Goal: Task Accomplishment & Management: Complete application form

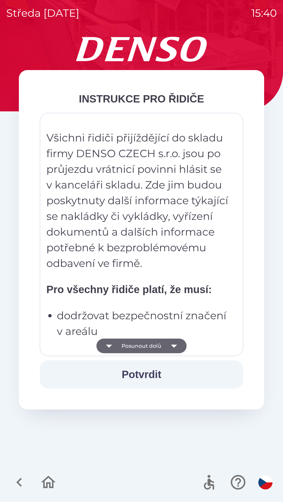
click at [142, 289] on strong "Pro všechny řidiče platí, že musí:" at bounding box center [128, 290] width 165 height 12
click at [138, 256] on p "Všichni řidiči přijíždějící do skladu firmy DENSO CZECH s.r.o. jsou po průjezdu…" at bounding box center [137, 200] width 183 height 141
click at [138, 247] on p "Všichni řidiči přijíždějící do skladu firmy DENSO CZECH s.r.o. jsou po průjezdu…" at bounding box center [137, 200] width 183 height 141
click at [146, 199] on p "Všichni řidiči přijíždějící do skladu firmy DENSO CZECH s.r.o. jsou po průjezdu…" at bounding box center [137, 200] width 183 height 141
click at [137, 268] on p "Všichni řidiči přijíždějící do skladu firmy DENSO CZECH s.r.o. jsou po průjezdu…" at bounding box center [137, 200] width 183 height 141
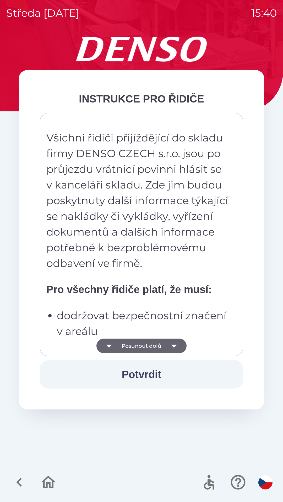
click at [143, 202] on p "Všichni řidiči přijíždějící do skladu firmy DENSO CZECH s.r.o. jsou po průjezdu…" at bounding box center [137, 200] width 183 height 141
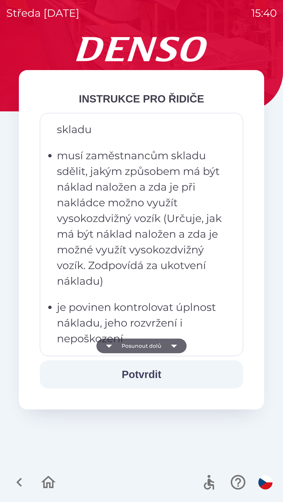
click at [149, 201] on p "musí zaměstnancům skladu sdělit, jakým způsobem má být náklad naložen a zda je …" at bounding box center [143, 218] width 172 height 141
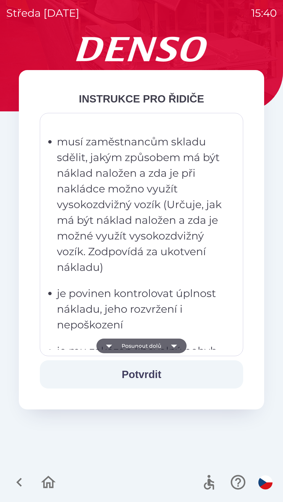
click at [135, 270] on p "musí zaměstnancům skladu sdělit, jakým způsobem má být náklad naložen a zda je …" at bounding box center [143, 204] width 172 height 141
click at [140, 209] on p "musí zaměstnancům skladu sdělit, jakým způsobem má být náklad naložen a zda je …" at bounding box center [143, 204] width 172 height 141
click at [145, 305] on p "je povinen kontrolovat úplnost nákladu, jeho rozvržení i nepoškození" at bounding box center [143, 309] width 172 height 47
click at [142, 333] on ul "musí dbát pokynů zaměstnanců skladu musí zaměstnancům skladu sdělit, jakým způs…" at bounding box center [137, 306] width 183 height 429
click at [139, 352] on button "Posunout dolů" at bounding box center [141, 346] width 90 height 15
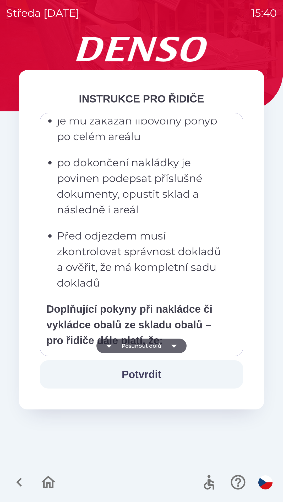
click at [138, 348] on button "Posunout dolů" at bounding box center [141, 346] width 90 height 15
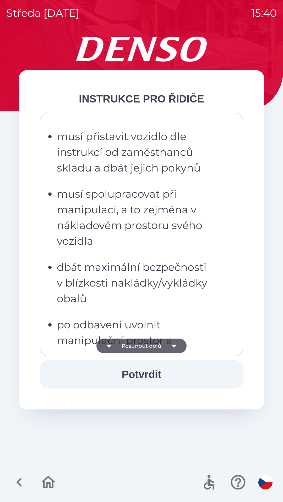
click at [135, 349] on button "Posunout dolů" at bounding box center [141, 346] width 90 height 15
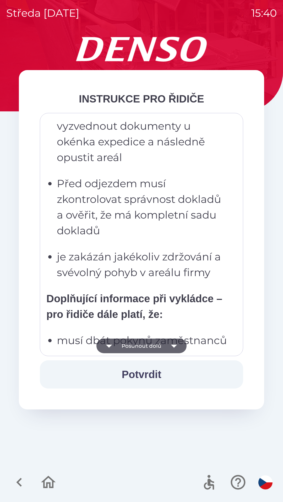
click at [134, 347] on button "Posunout dolů" at bounding box center [141, 346] width 90 height 15
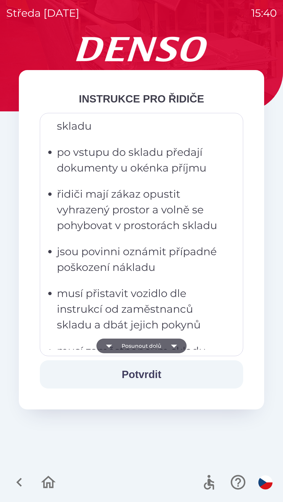
click at [134, 348] on button "Posunout dolů" at bounding box center [141, 346] width 90 height 15
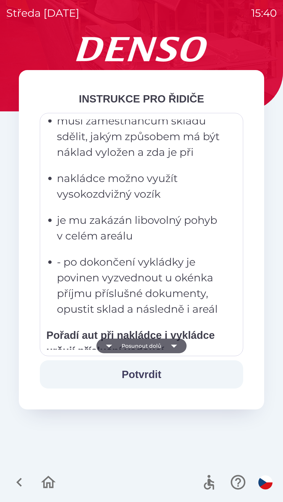
click at [134, 348] on button "Posunout dolů" at bounding box center [141, 346] width 90 height 15
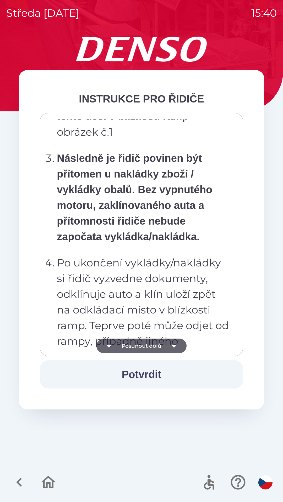
scroll to position [2548, 0]
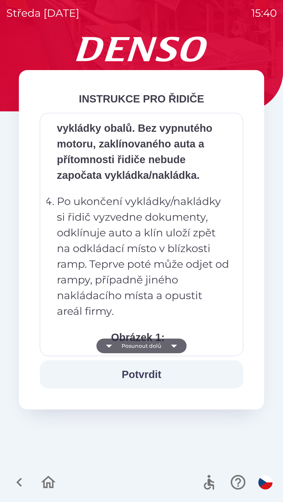
click at [143, 248] on p "Po ukončení vykládky/nakládky si řidič vyzvedne dokumenty, odklínuje auto a klí…" at bounding box center [143, 257] width 172 height 126
click at [141, 342] on button "Posunout dolů" at bounding box center [141, 346] width 90 height 15
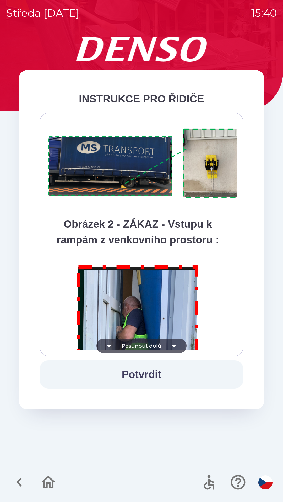
click at [137, 344] on button "Posunout dolů" at bounding box center [141, 346] width 90 height 15
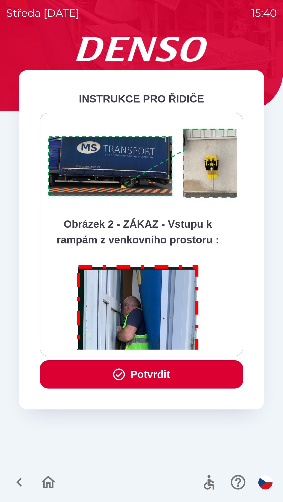
scroll to position [2941, 0]
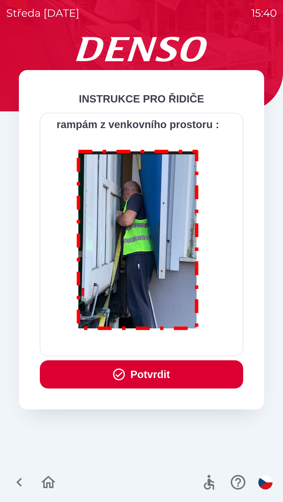
click at [137, 346] on div "Všichni řidiči přijíždějící do skladu firmy DENSO CZECH s.r.o. jsou po průjezdu…" at bounding box center [141, 235] width 190 height 230
click at [139, 345] on div "Všichni řidiči přijíždějící do skladu firmy DENSO CZECH s.r.o. jsou po průjezdu…" at bounding box center [141, 235] width 190 height 230
click at [139, 379] on button "Potvrdit" at bounding box center [141, 375] width 203 height 28
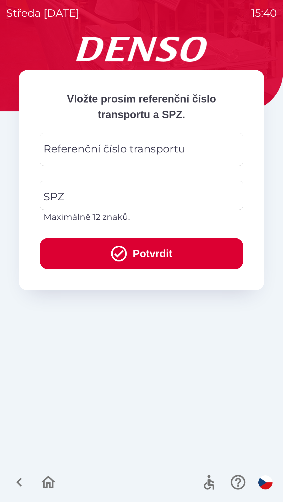
click at [87, 154] on div "Referenční číslo transportu Referenční číslo transportu" at bounding box center [141, 149] width 203 height 33
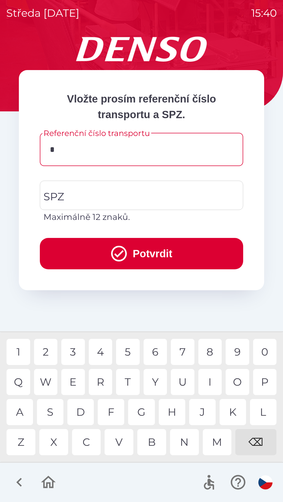
click at [88, 445] on div "C" at bounding box center [86, 442] width 29 height 26
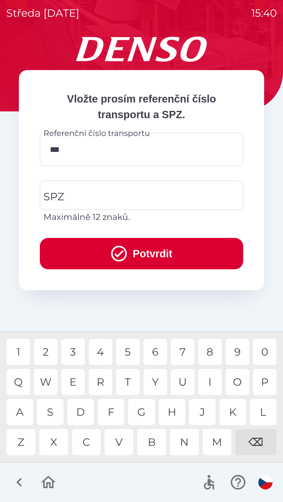
click at [156, 452] on div "B" at bounding box center [151, 442] width 29 height 26
click at [77, 351] on div "3" at bounding box center [73, 352] width 24 height 26
click at [49, 377] on div "W" at bounding box center [46, 382] width 24 height 26
type input "*********"
click at [87, 193] on input "SPZ" at bounding box center [137, 195] width 191 height 25
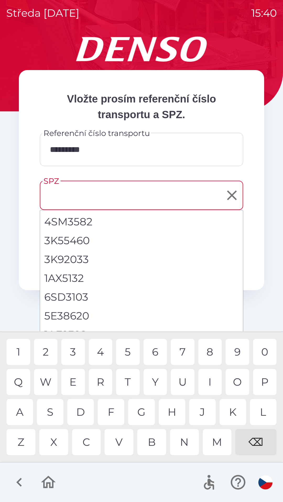
click at [73, 200] on input "SPZ" at bounding box center [137, 195] width 191 height 25
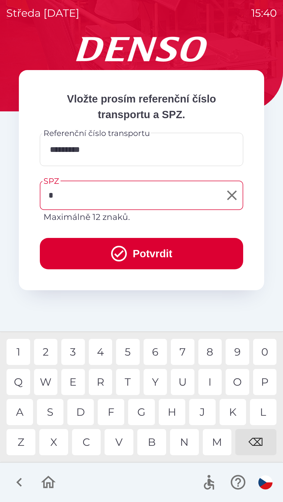
click at [131, 352] on div "5" at bounding box center [128, 352] width 24 height 26
click at [49, 416] on div "S" at bounding box center [50, 412] width 26 height 26
click at [227, 415] on div "K" at bounding box center [232, 412] width 26 height 26
click at [266, 356] on div "0" at bounding box center [265, 352] width 24 height 26
click at [126, 353] on div "5" at bounding box center [128, 352] width 24 height 26
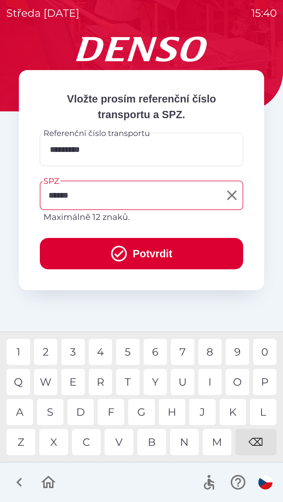
type input "*******"
click at [102, 356] on div "4" at bounding box center [101, 352] width 24 height 26
click at [133, 252] on button "Potvrdit" at bounding box center [141, 253] width 203 height 31
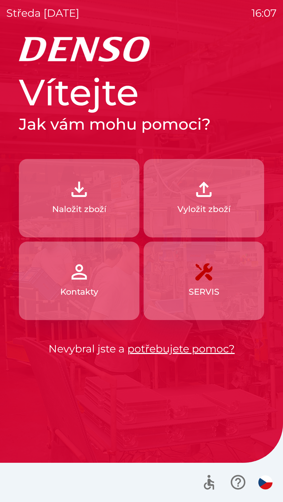
click at [81, 201] on button "Naložit zboží" at bounding box center [79, 198] width 120 height 79
click at [54, 206] on p "Naložit zboží" at bounding box center [79, 209] width 54 height 13
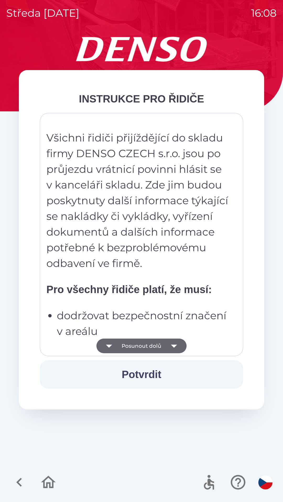
click at [160, 349] on button "Posunout dolů" at bounding box center [141, 346] width 90 height 15
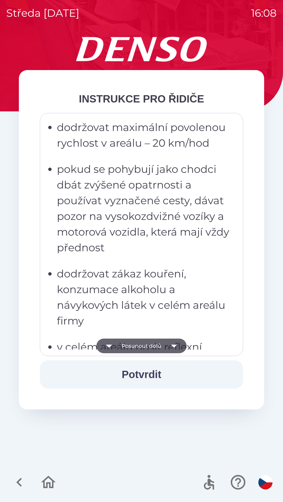
click at [155, 346] on button "Posunout dolů" at bounding box center [141, 346] width 90 height 15
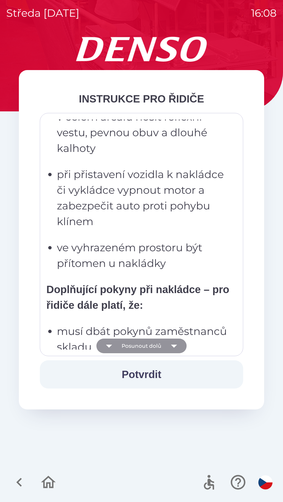
click at [165, 339] on button "Posunout dolů" at bounding box center [141, 346] width 90 height 15
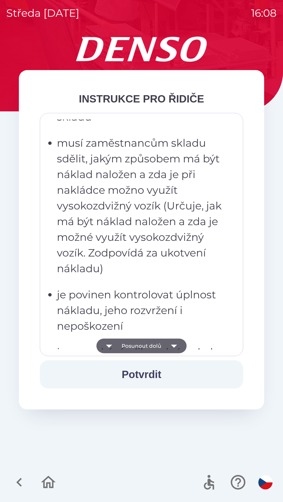
click at [148, 343] on button "Posunout dolů" at bounding box center [141, 346] width 90 height 15
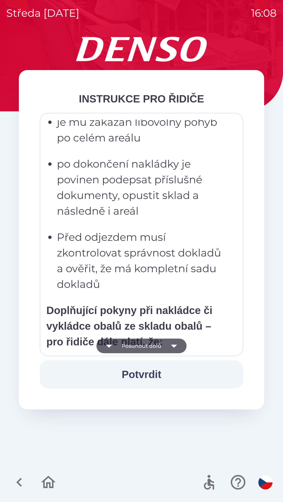
click at [167, 353] on icon "button" at bounding box center [173, 346] width 15 height 15
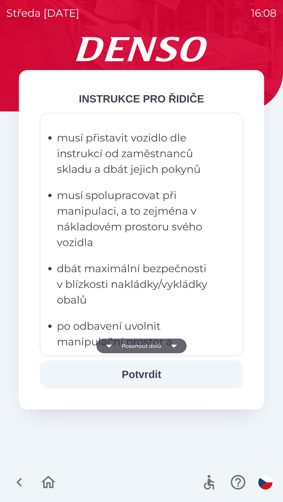
click at [150, 348] on button "Posunout dolů" at bounding box center [141, 346] width 90 height 15
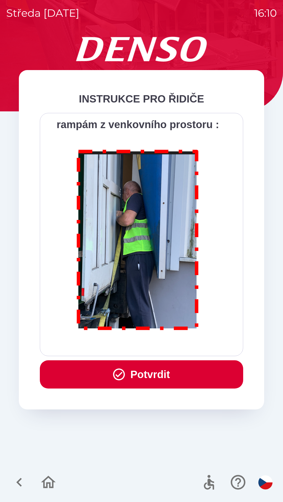
scroll to position [2941, 0]
click at [154, 370] on button "Potvrdit" at bounding box center [141, 375] width 203 height 28
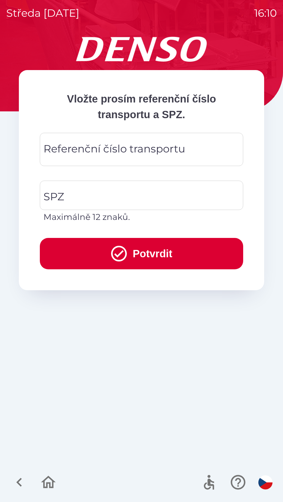
click at [176, 147] on div "Referenční číslo transportu Referenční číslo transportu" at bounding box center [141, 149] width 203 height 33
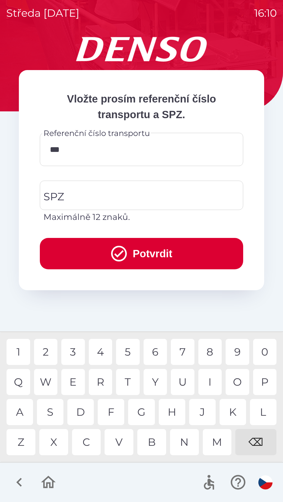
click at [158, 353] on div "6" at bounding box center [155, 352] width 24 height 26
type input "******"
click at [117, 200] on input "SPZ" at bounding box center [137, 195] width 191 height 25
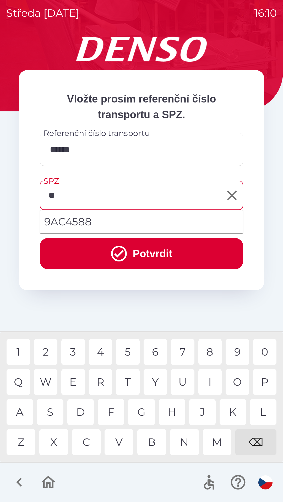
click at [15, 412] on div "A" at bounding box center [20, 412] width 26 height 26
click at [85, 436] on div "C" at bounding box center [86, 442] width 29 height 26
click at [98, 225] on li "9AC4588" at bounding box center [141, 221] width 203 height 19
type input "*******"
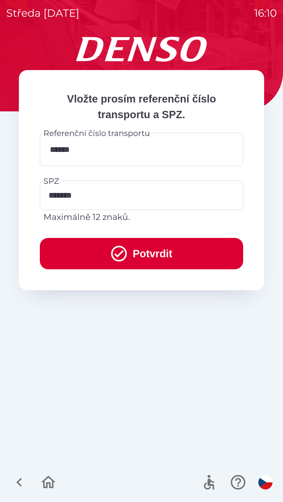
click at [133, 254] on button "Potvrdit" at bounding box center [141, 253] width 203 height 31
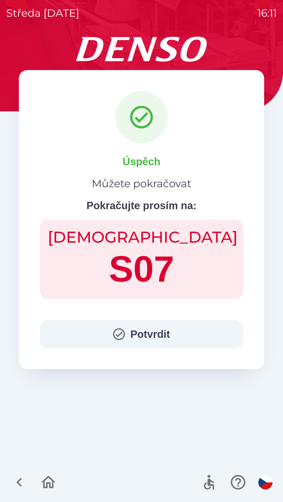
click at [140, 339] on button "Potvrdit" at bounding box center [141, 334] width 203 height 28
